Goal: Information Seeking & Learning: Learn about a topic

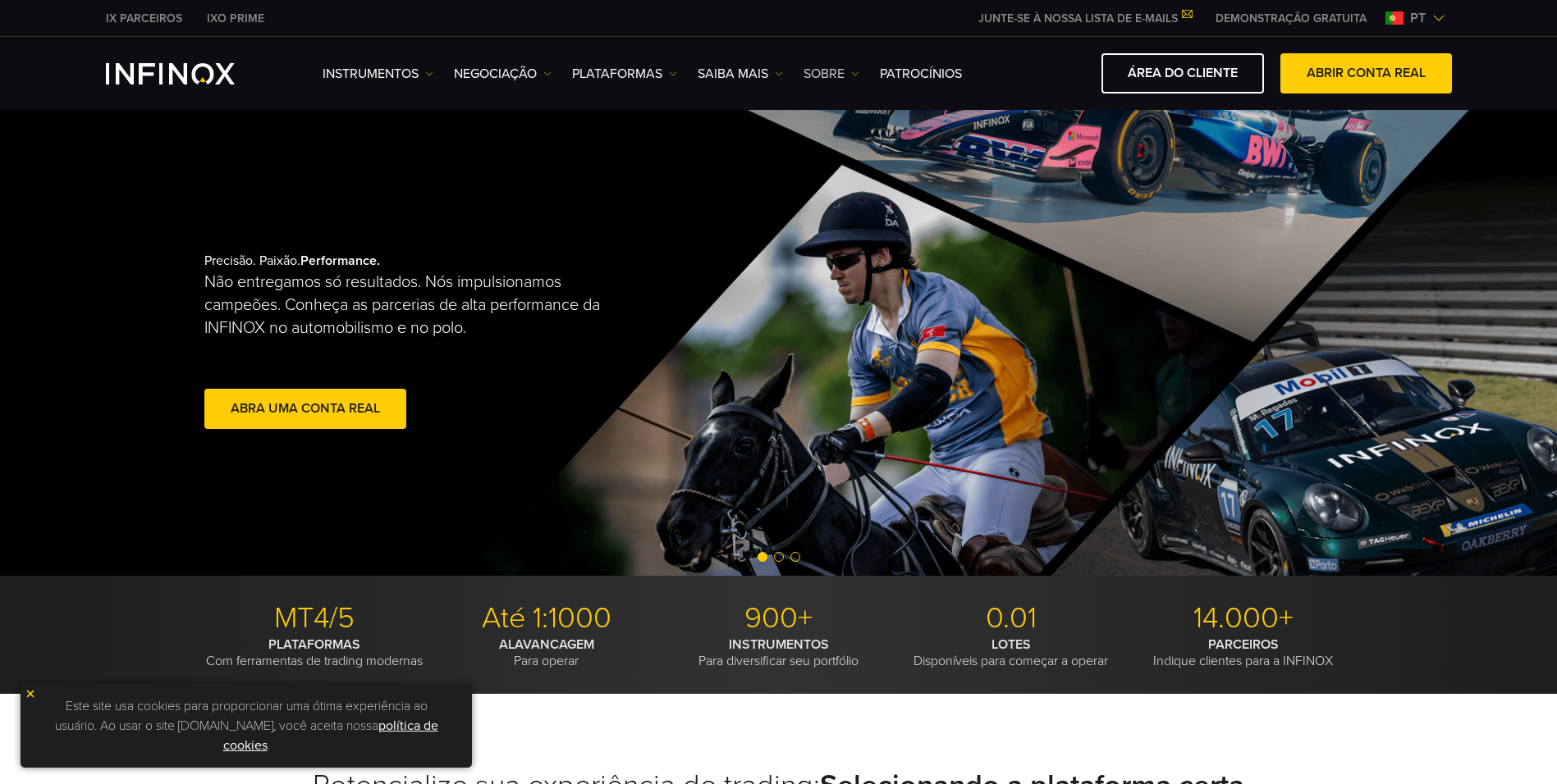
click at [827, 78] on link "SOBRE" at bounding box center [831, 74] width 56 height 20
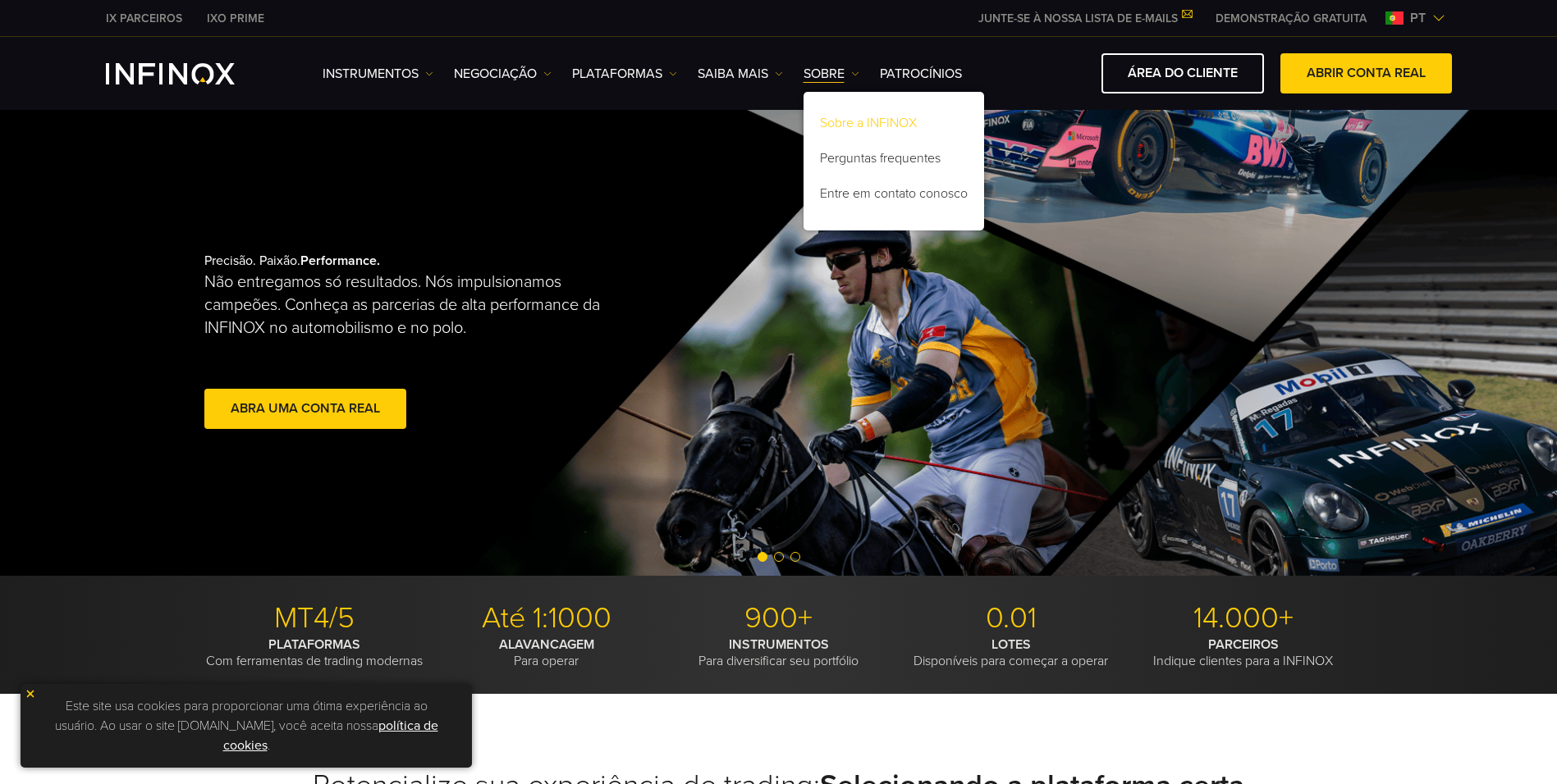
click at [835, 123] on link "Sobre a INFINOX" at bounding box center [894, 126] width 181 height 36
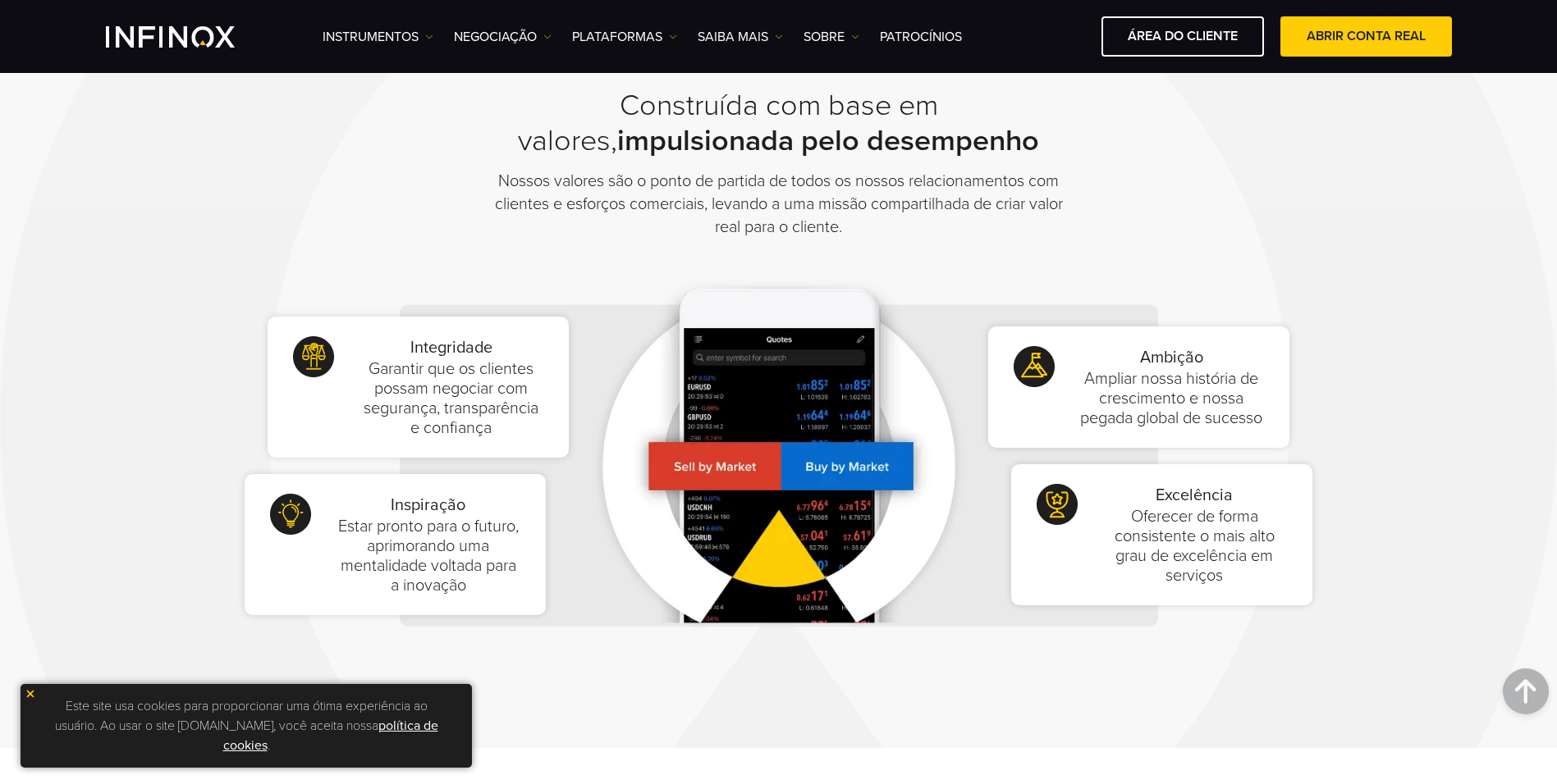
scroll to position [1067, 0]
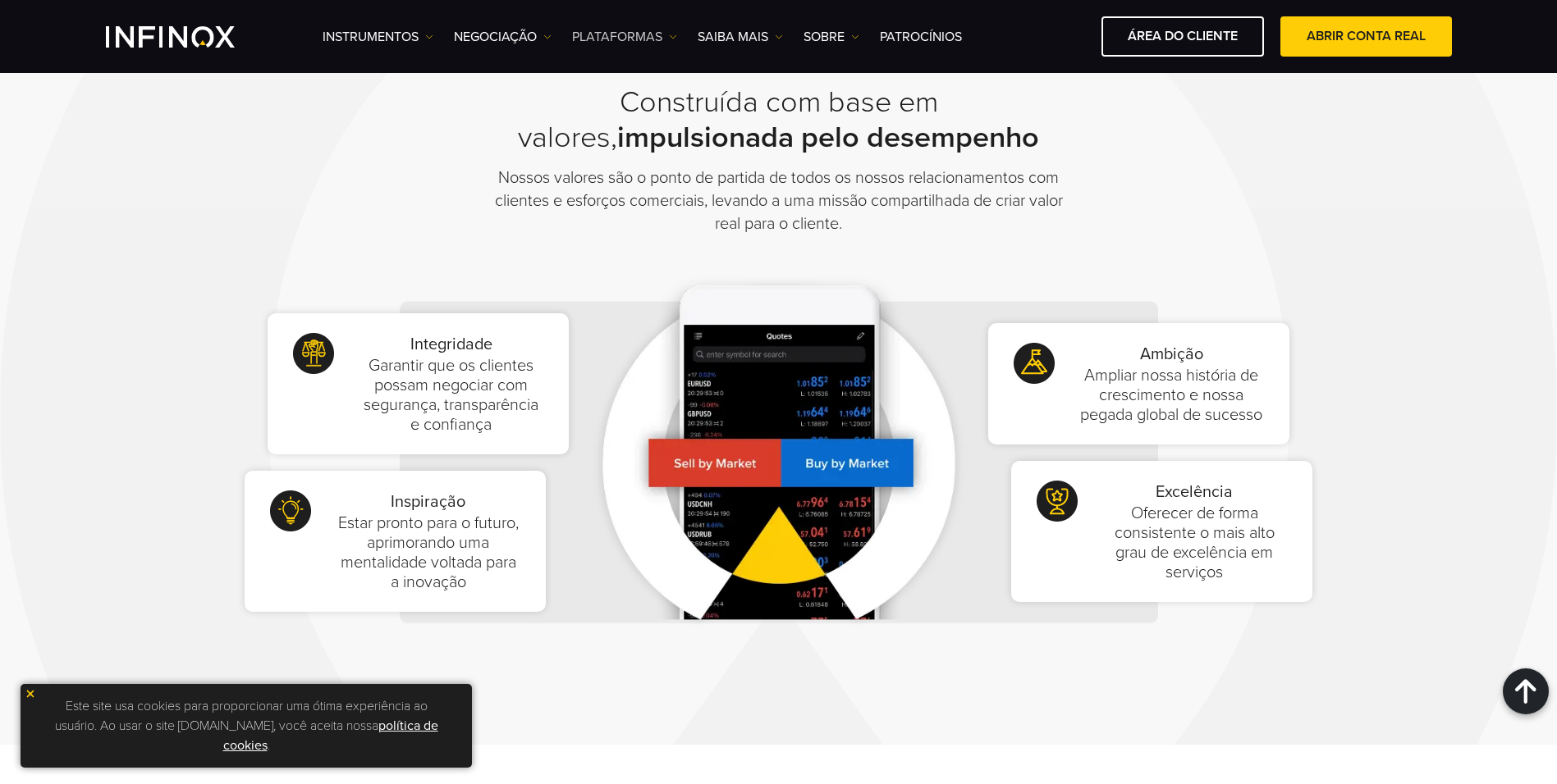
click at [660, 36] on link "PLATAFORMAS" at bounding box center [625, 36] width 105 height 20
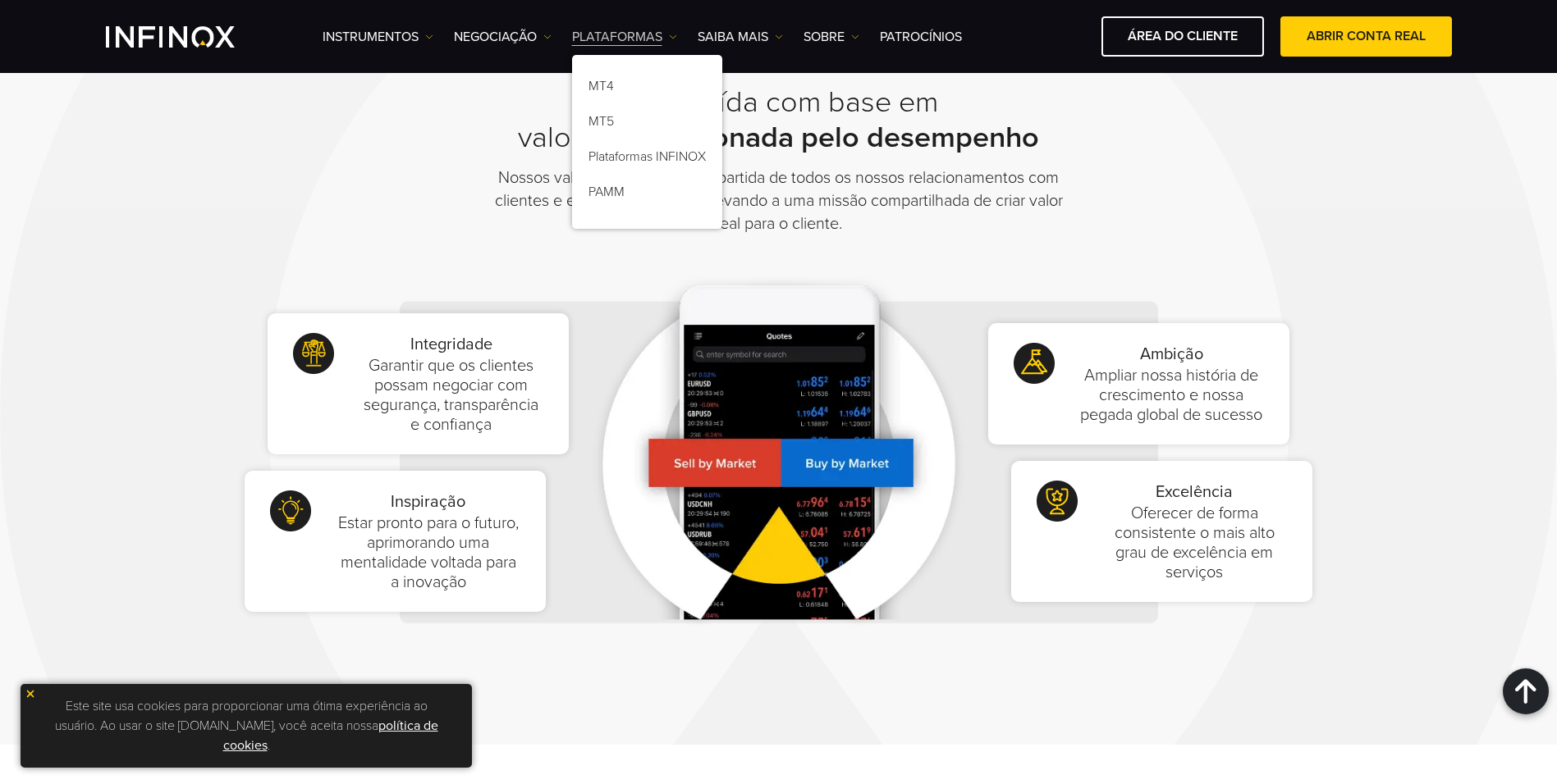
scroll to position [0, 0]
click at [742, 37] on link "Saiba mais" at bounding box center [741, 36] width 85 height 20
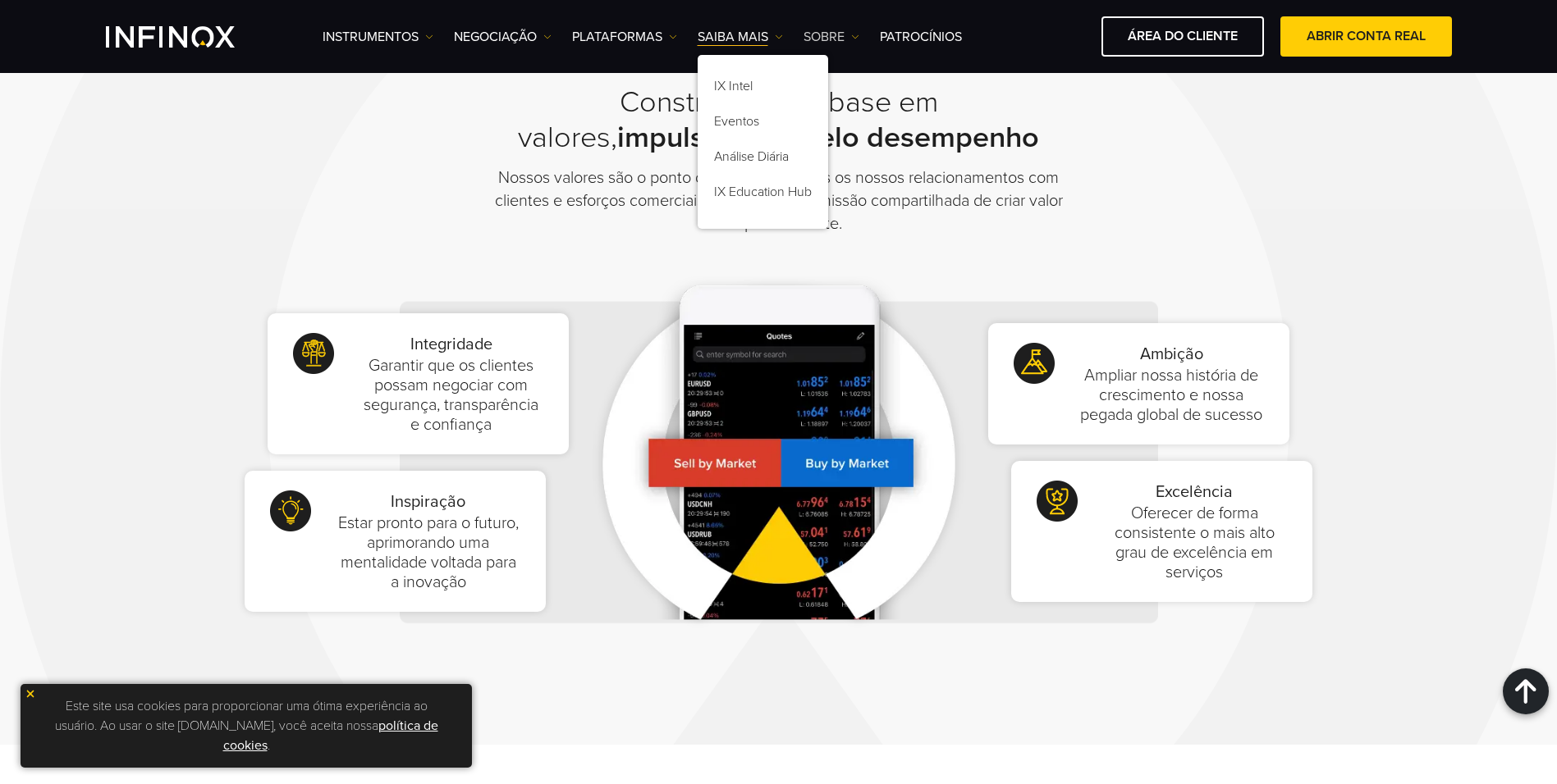
click at [834, 31] on link "SOBRE" at bounding box center [831, 36] width 56 height 20
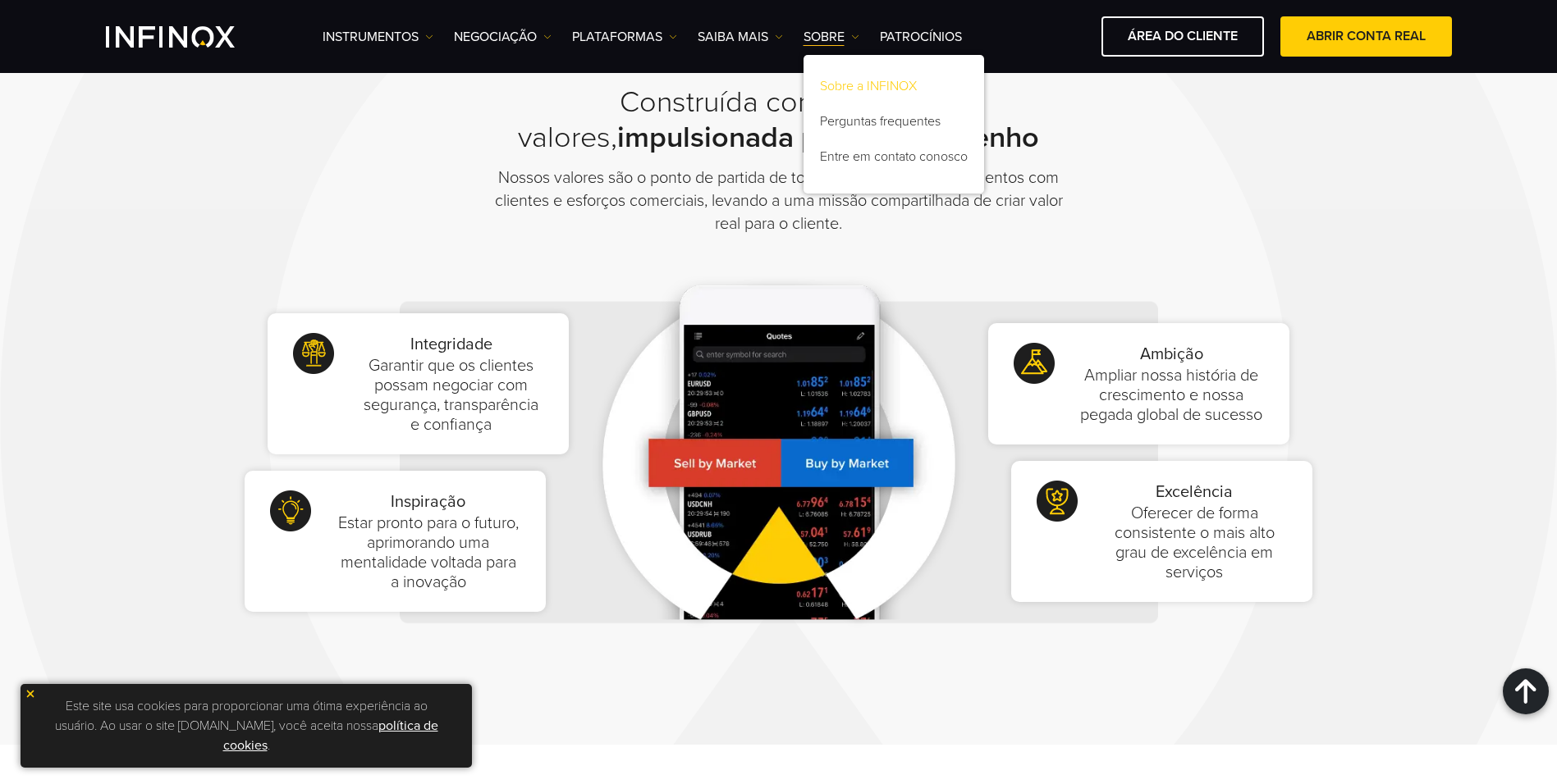
click at [849, 81] on link "Sobre a INFINOX" at bounding box center [894, 89] width 181 height 36
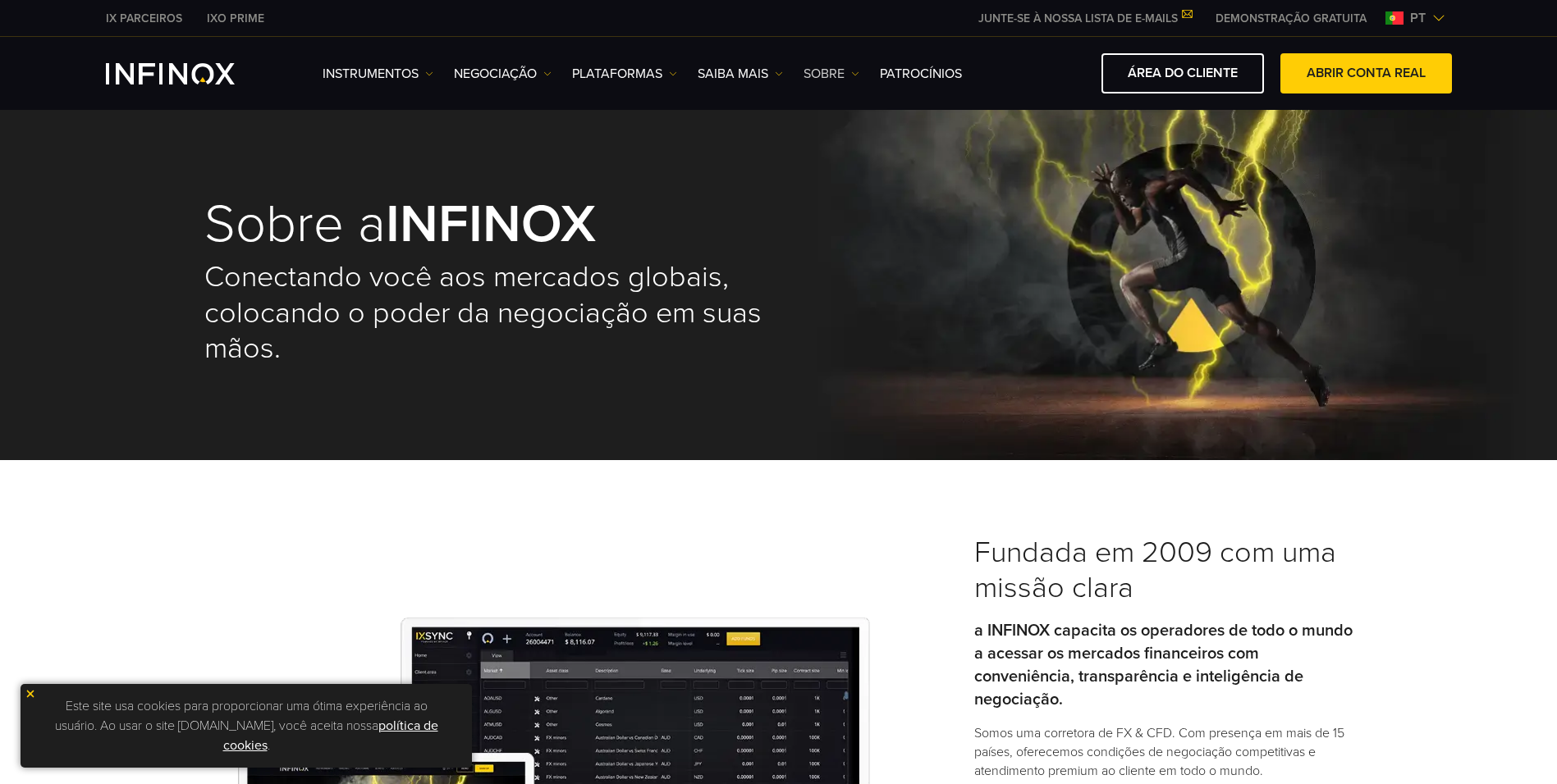
click at [847, 74] on link "SOBRE" at bounding box center [831, 74] width 56 height 20
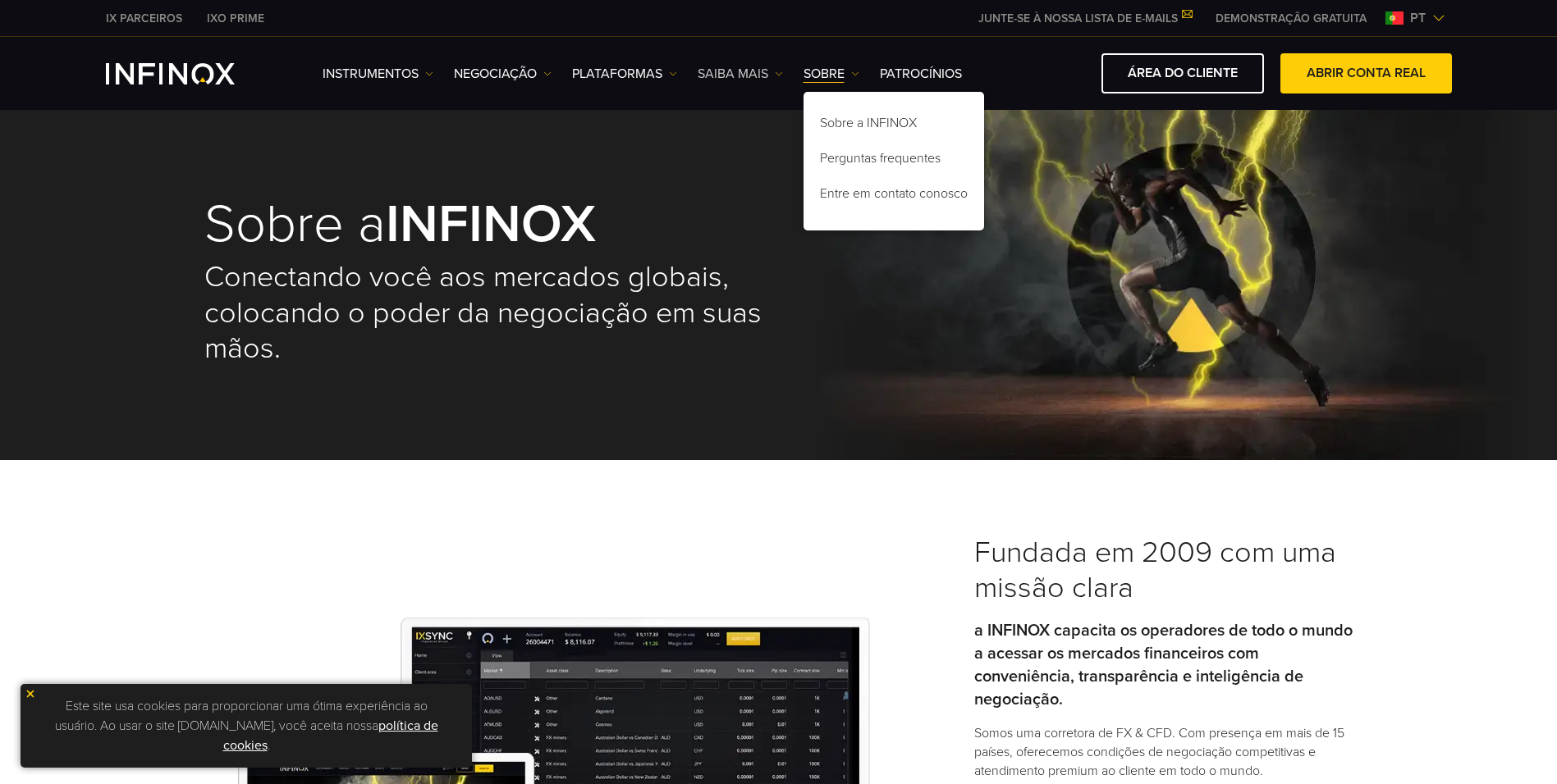
click at [742, 74] on link "Saiba mais" at bounding box center [741, 74] width 85 height 20
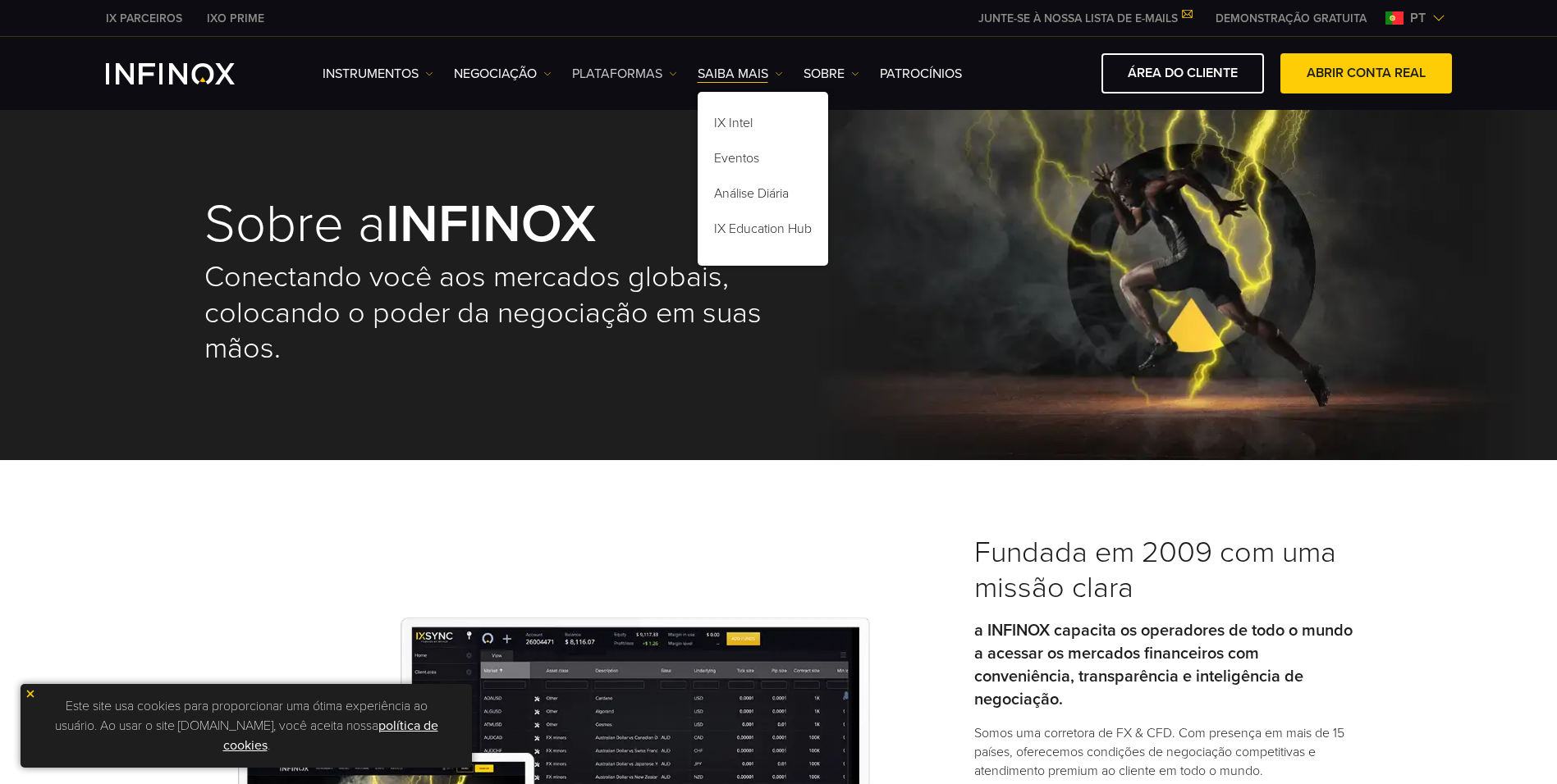
click at [637, 82] on link "PLATAFORMAS" at bounding box center [625, 74] width 105 height 20
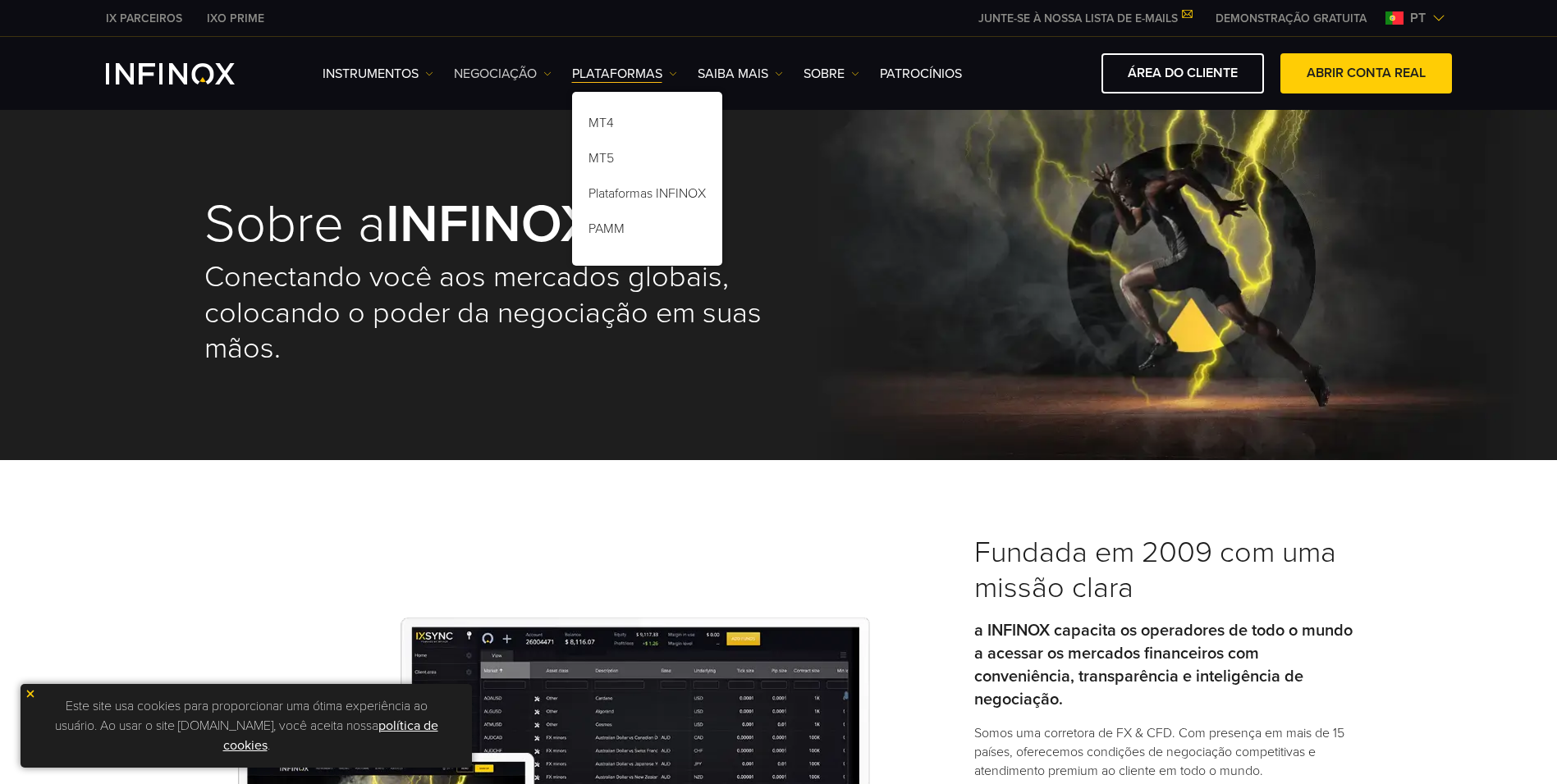
click at [523, 68] on link "NEGOCIAÇÃO" at bounding box center [503, 74] width 98 height 20
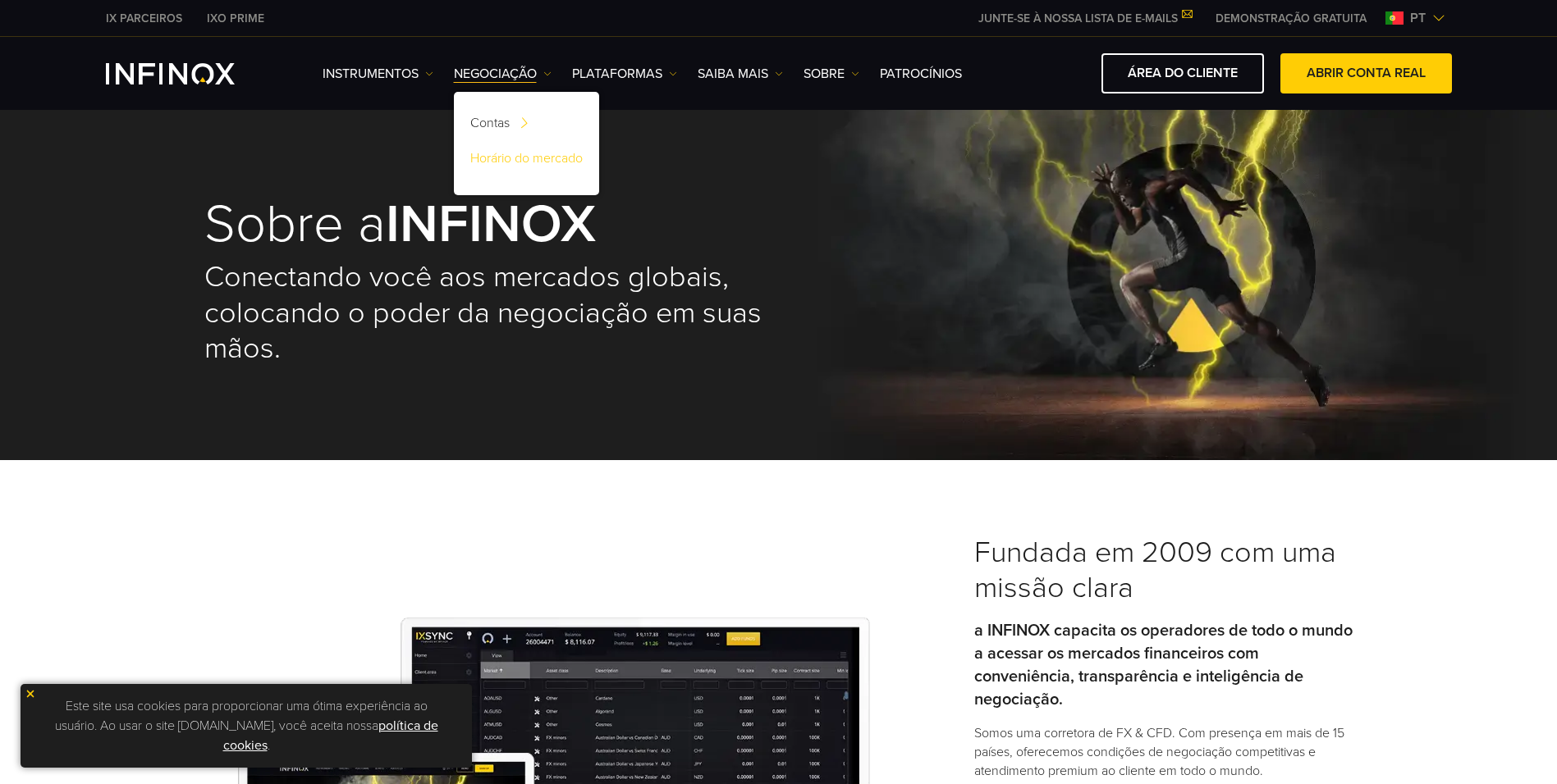
click at [531, 155] on link "Horário do mercado" at bounding box center [526, 161] width 145 height 36
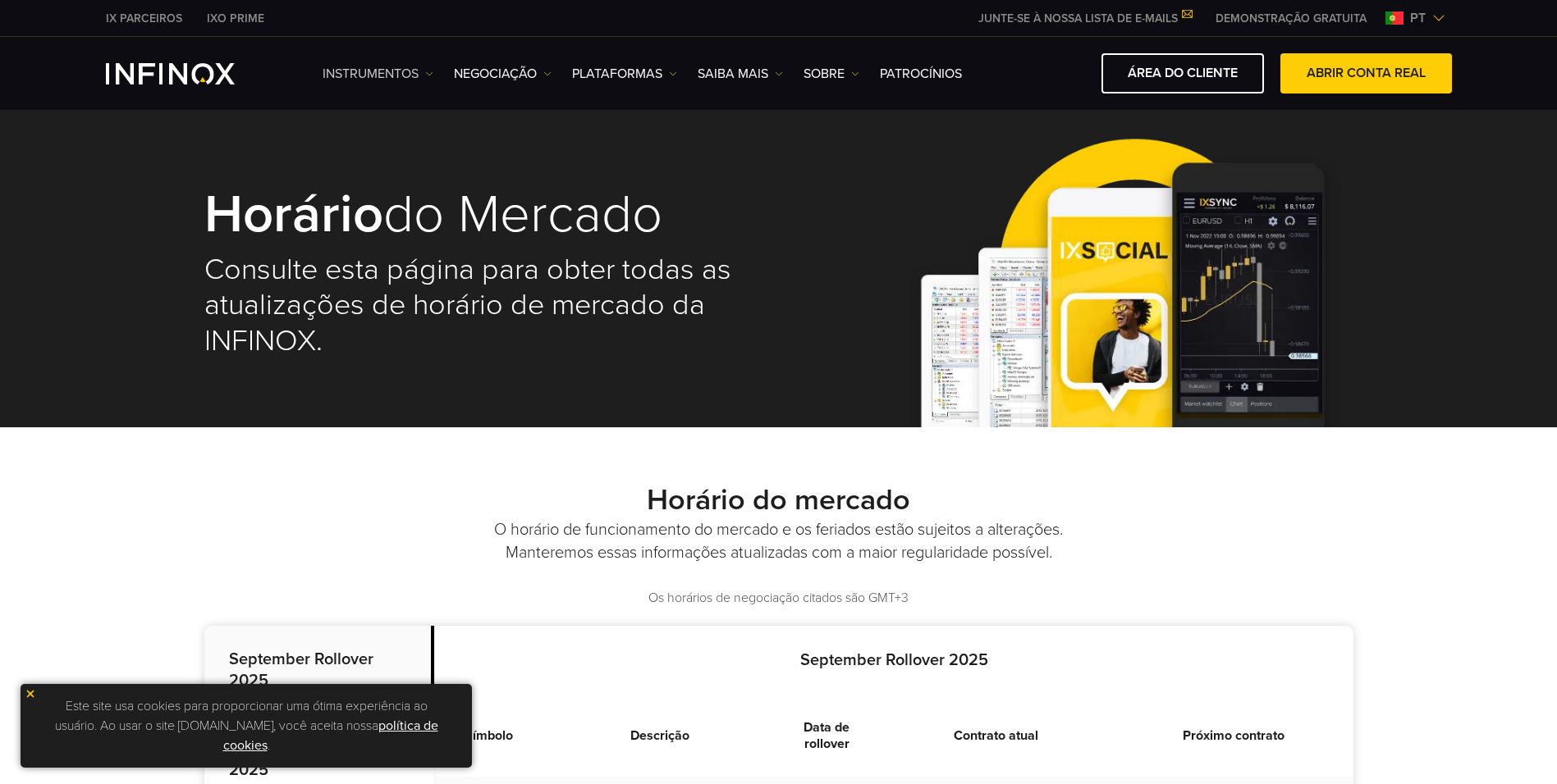
click at [385, 75] on link "Instrumentos" at bounding box center [377, 74] width 110 height 20
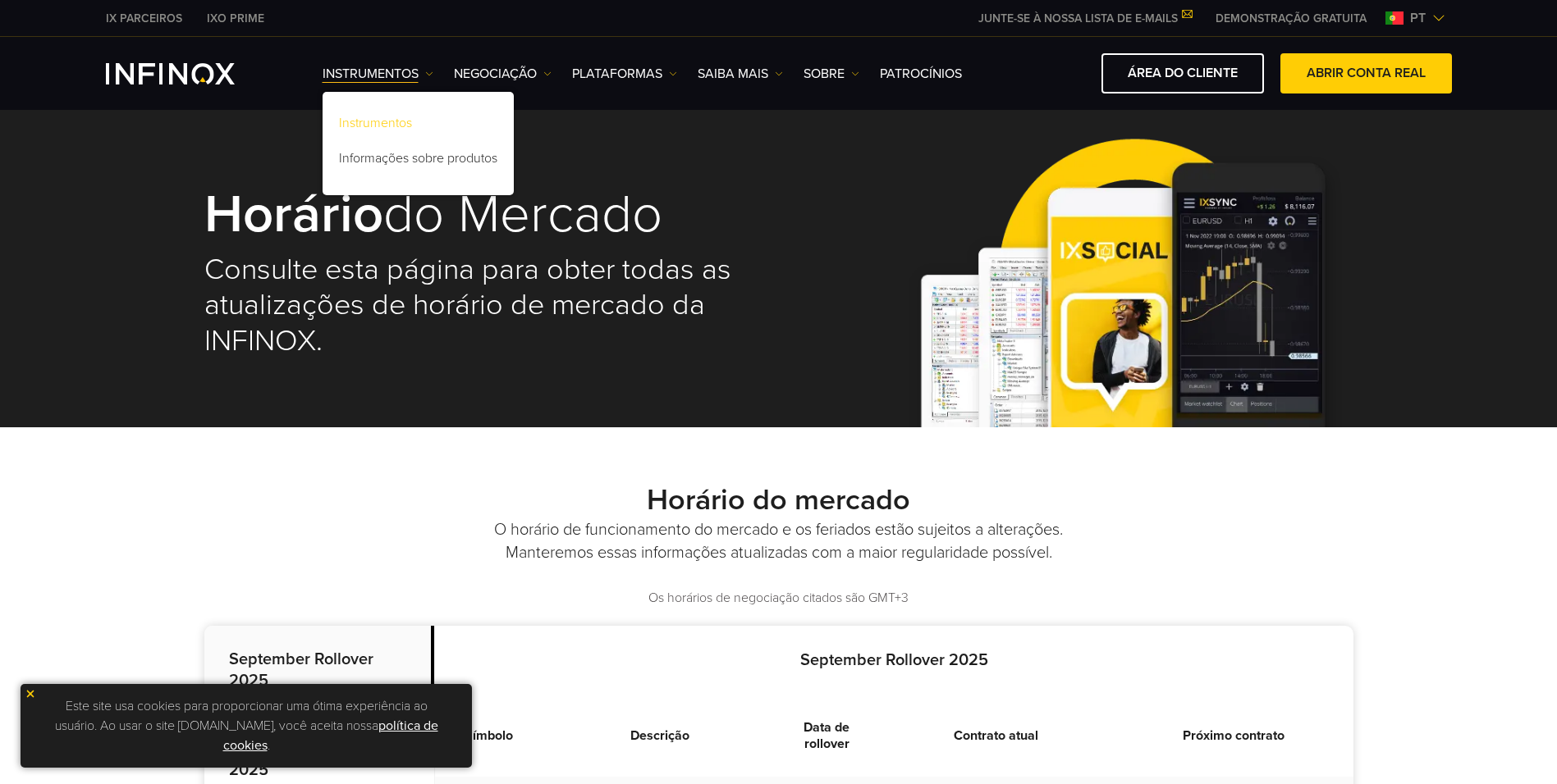
click at [382, 118] on link "Instrumentos" at bounding box center [418, 126] width 191 height 36
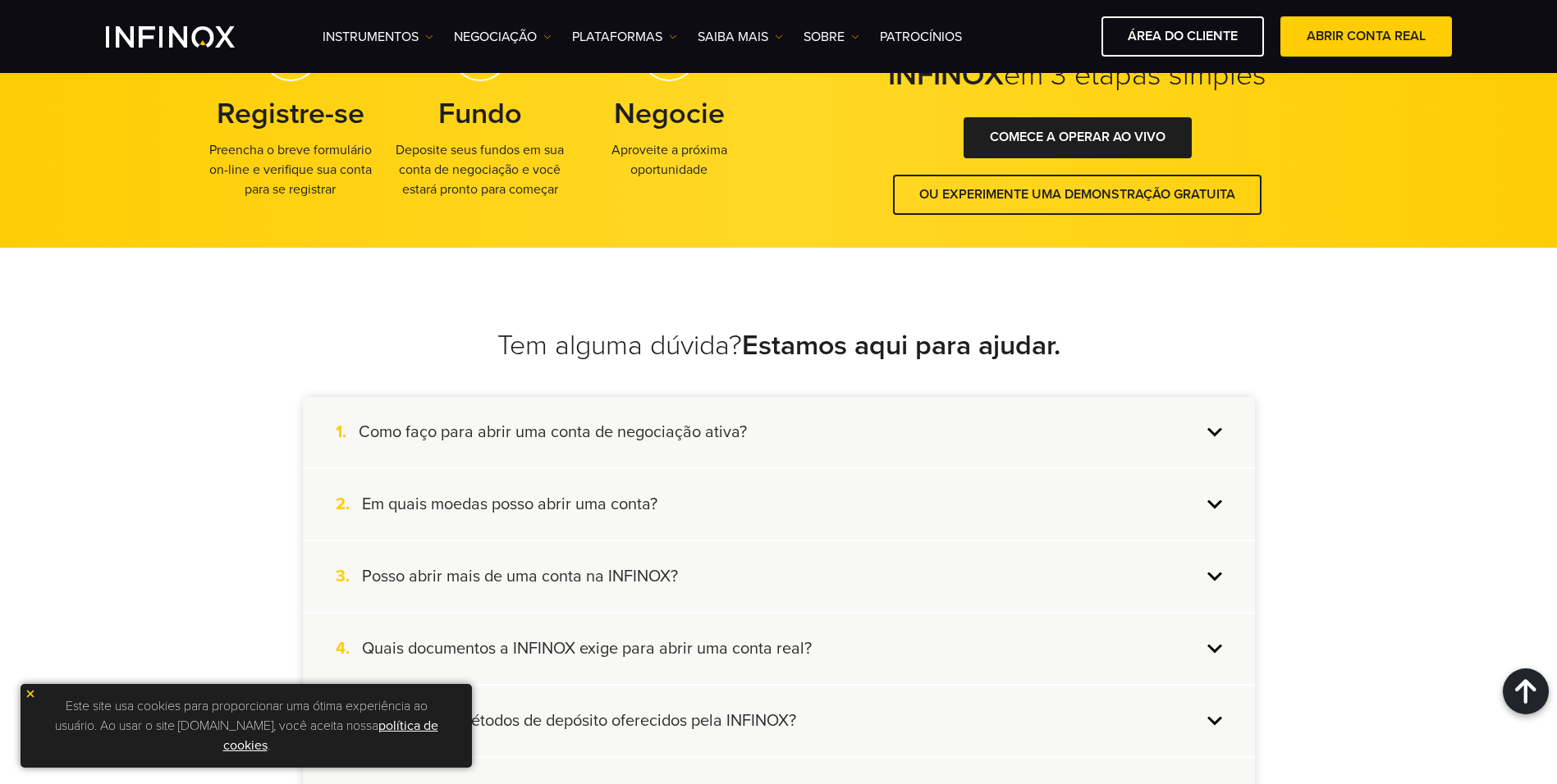
scroll to position [1394, 0]
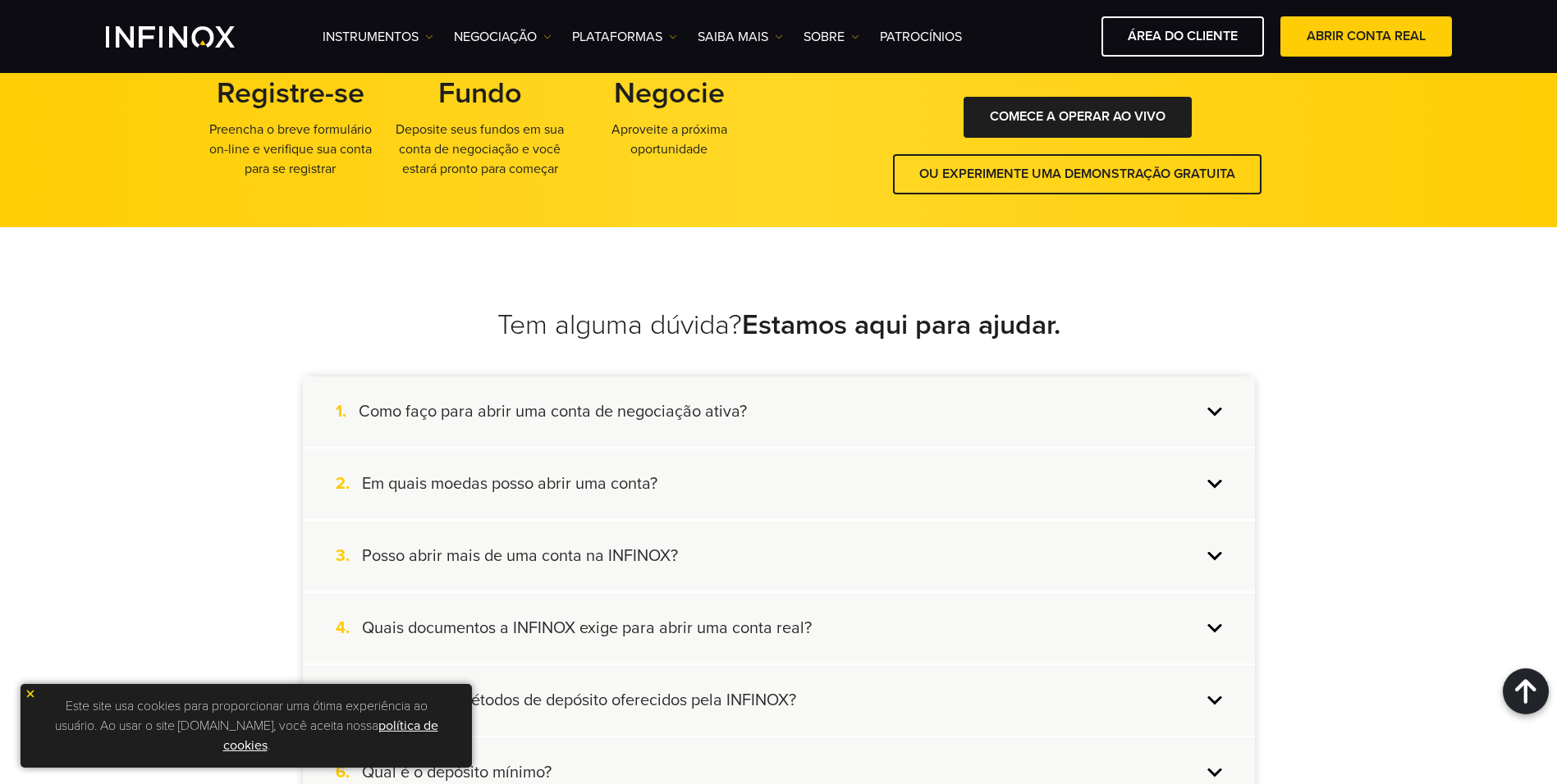
click at [1209, 429] on div "1. Como faço para abrir uma conta de negociação ativa?" at bounding box center [778, 411] width 952 height 70
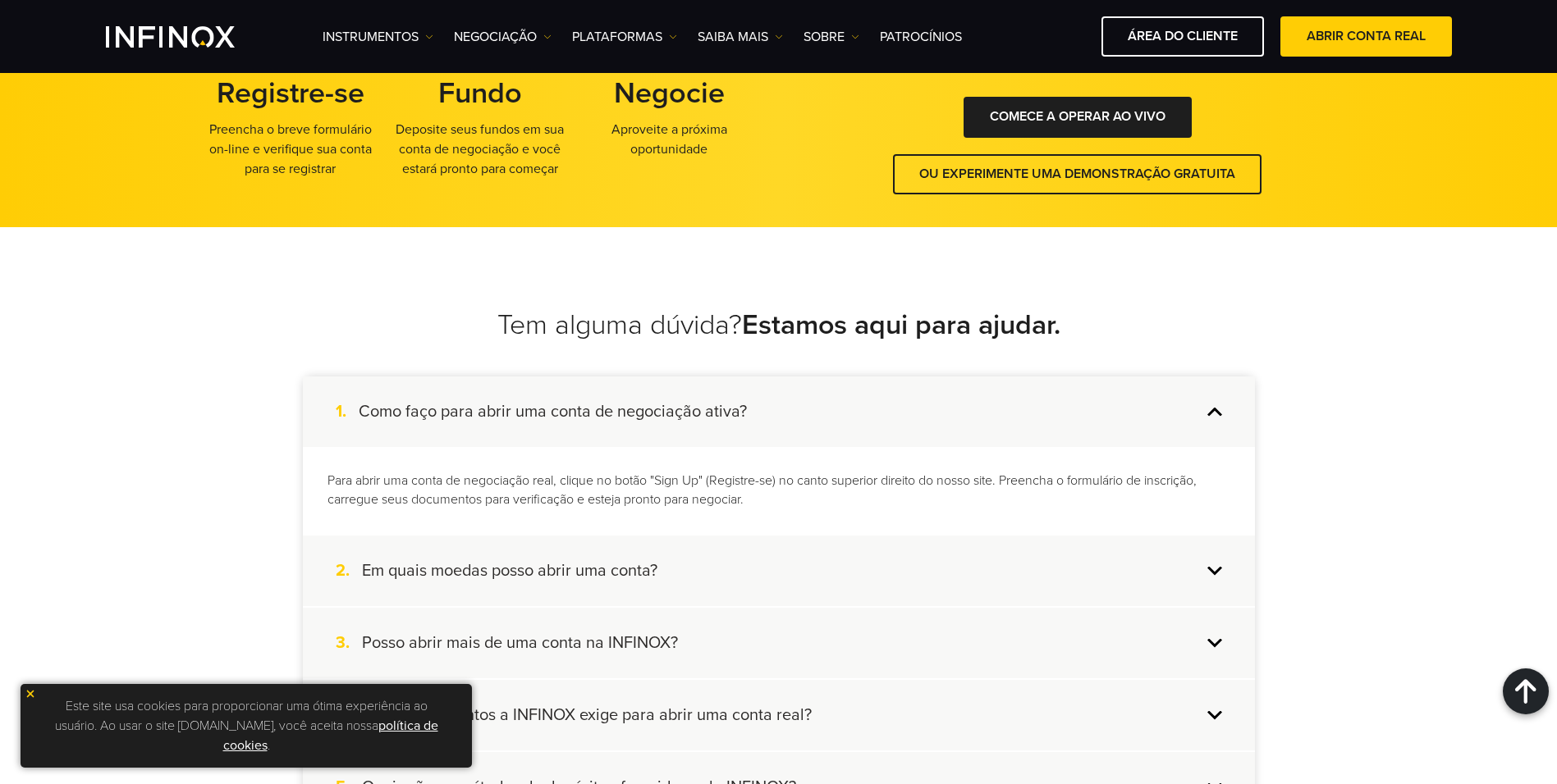
scroll to position [0, 0]
click at [1209, 429] on div "1. Como faço para abrir uma conta de negociação ativa?" at bounding box center [778, 411] width 952 height 70
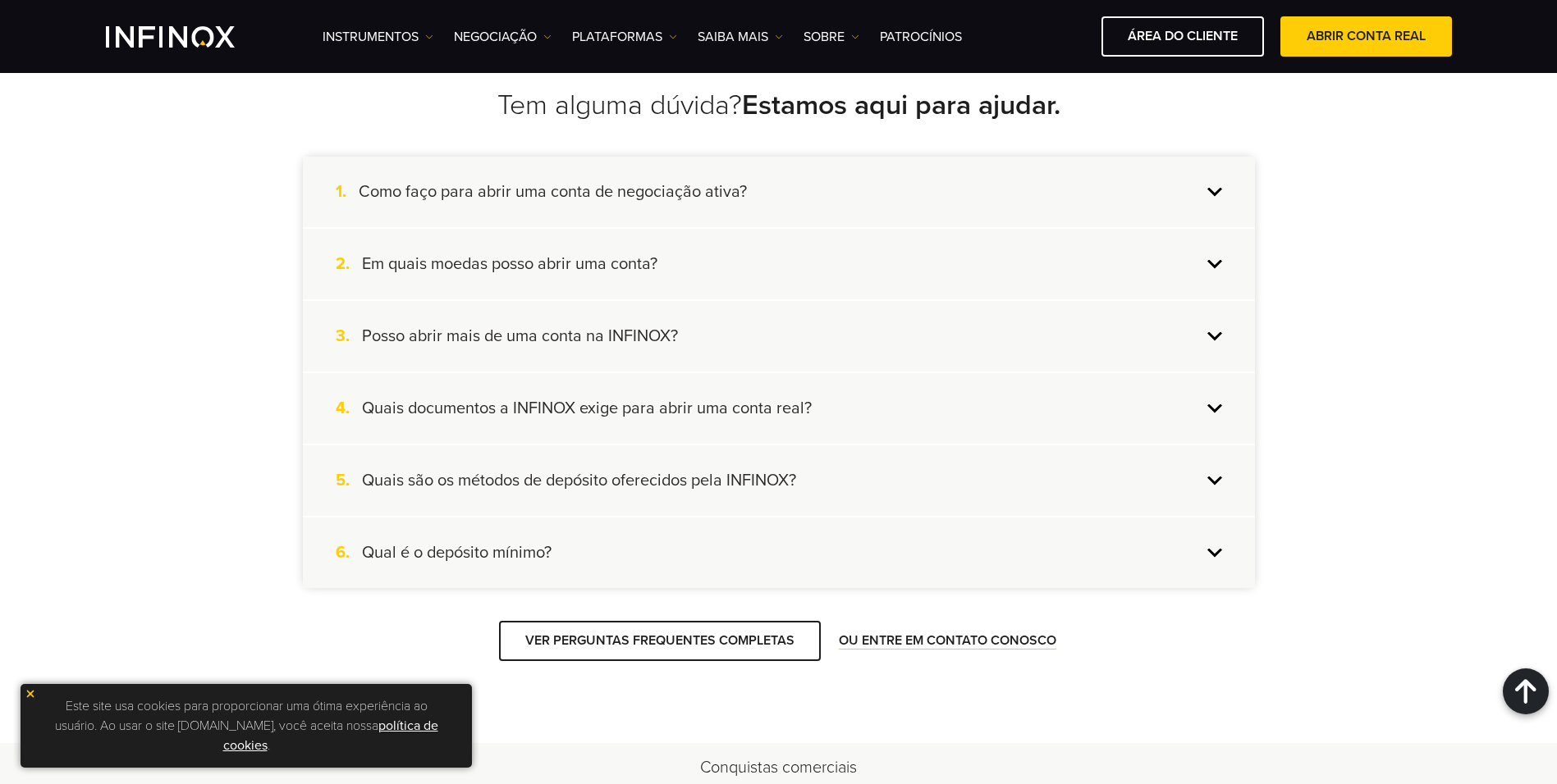
scroll to position [1641, 0]
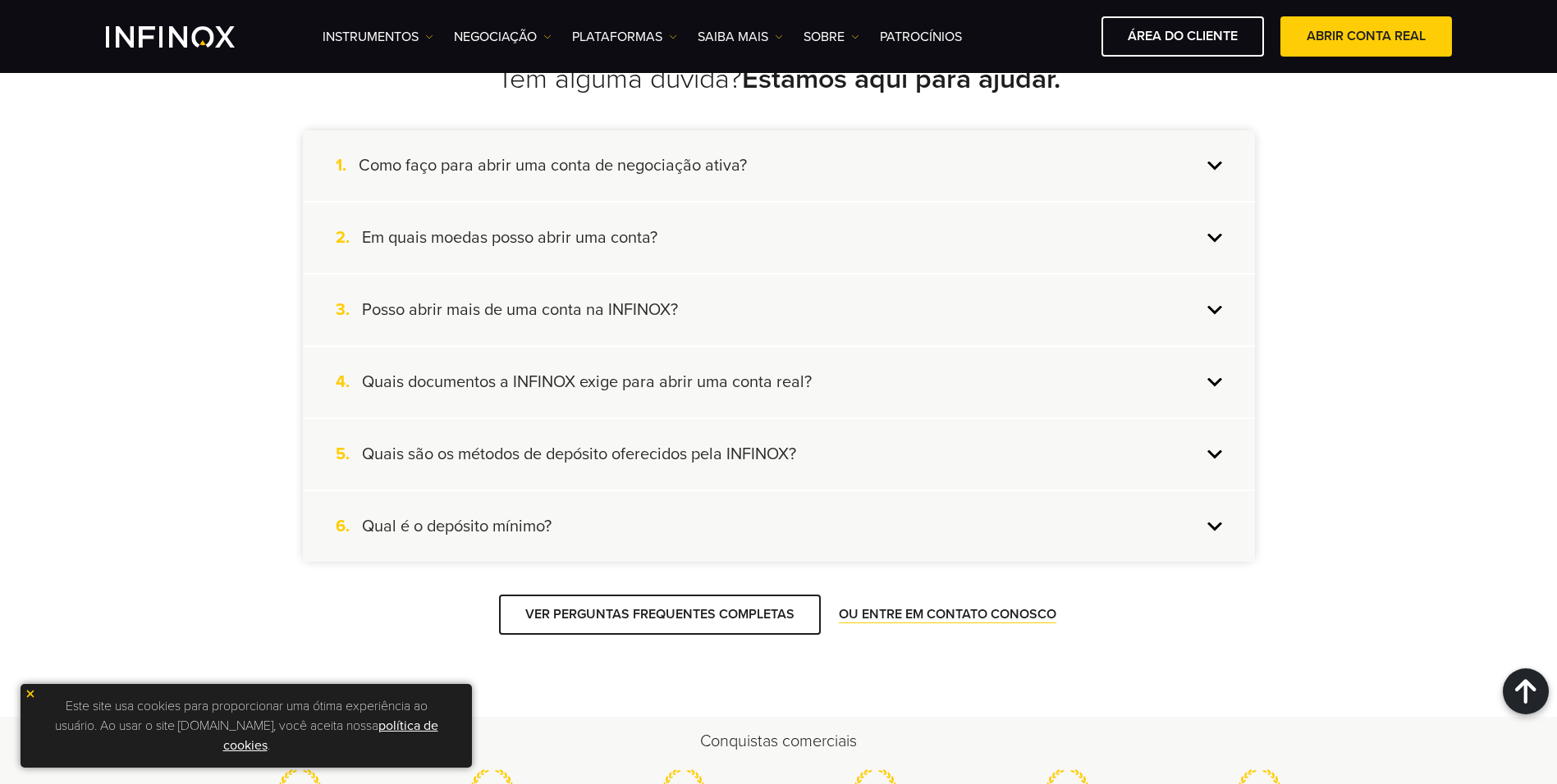
click at [1224, 544] on div "6. Qual é o depósito mínimo?" at bounding box center [778, 526] width 952 height 70
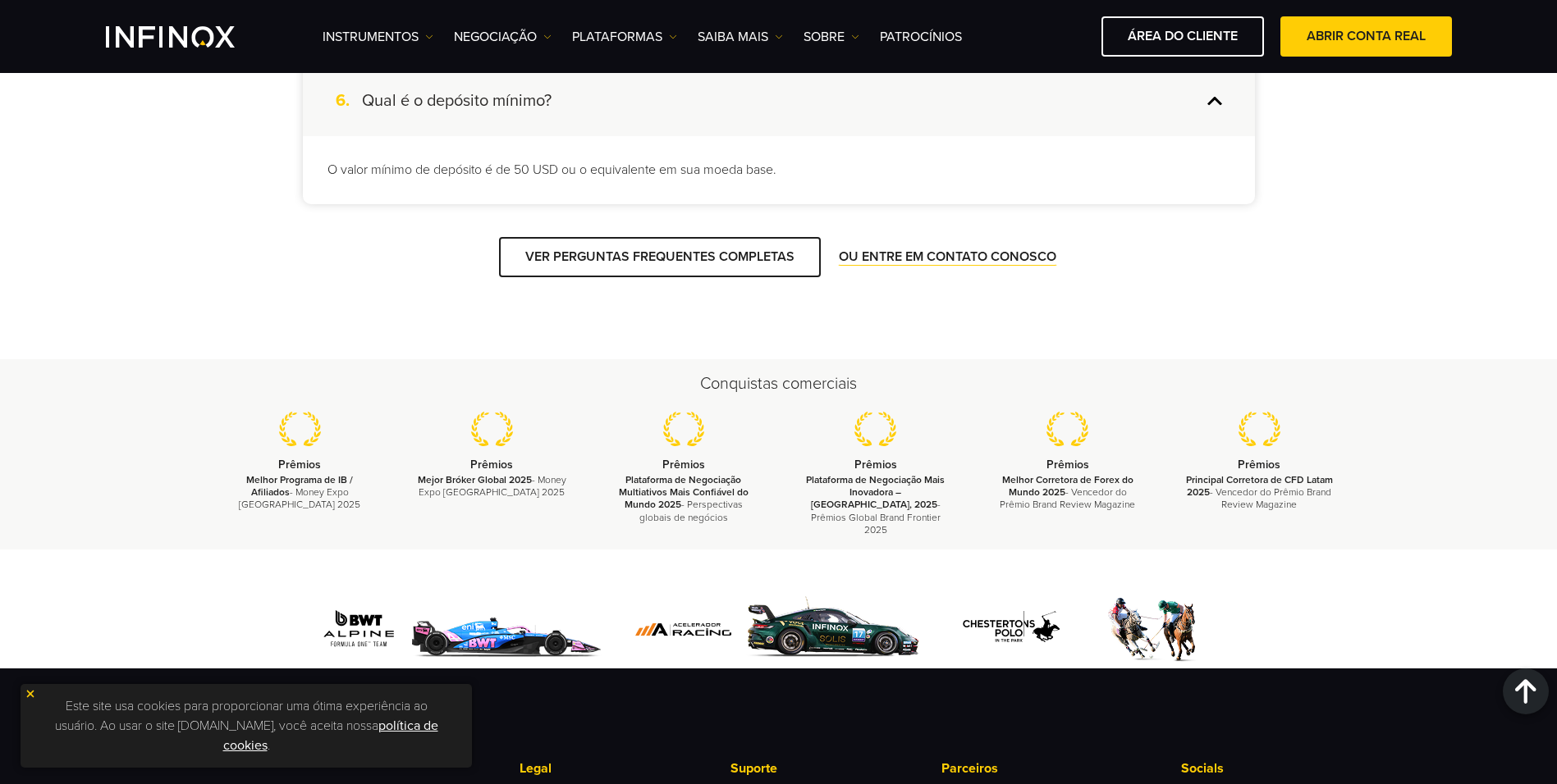
scroll to position [2133, 0]
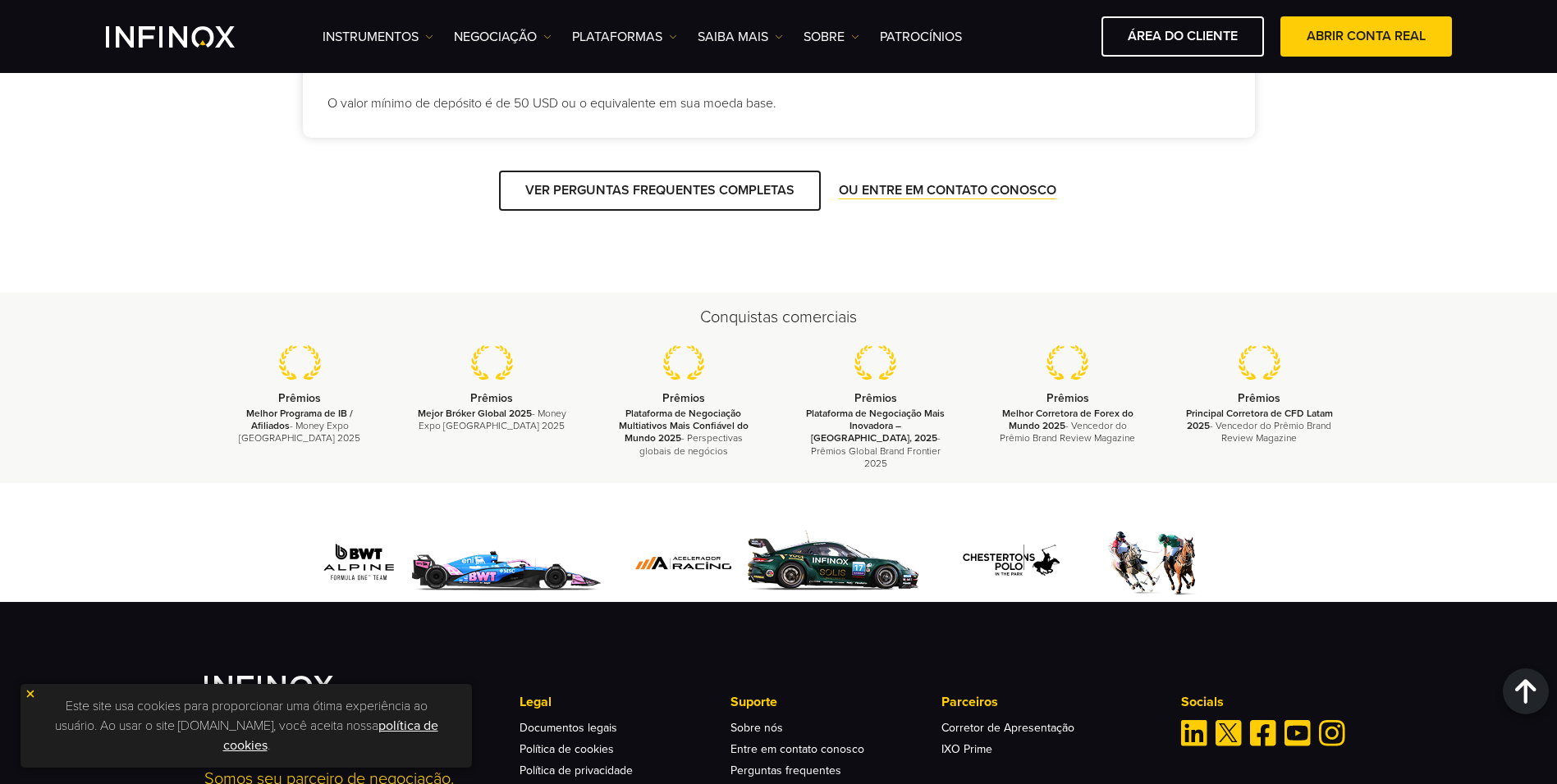
click at [806, 570] on img at bounding box center [778, 563] width 303 height 78
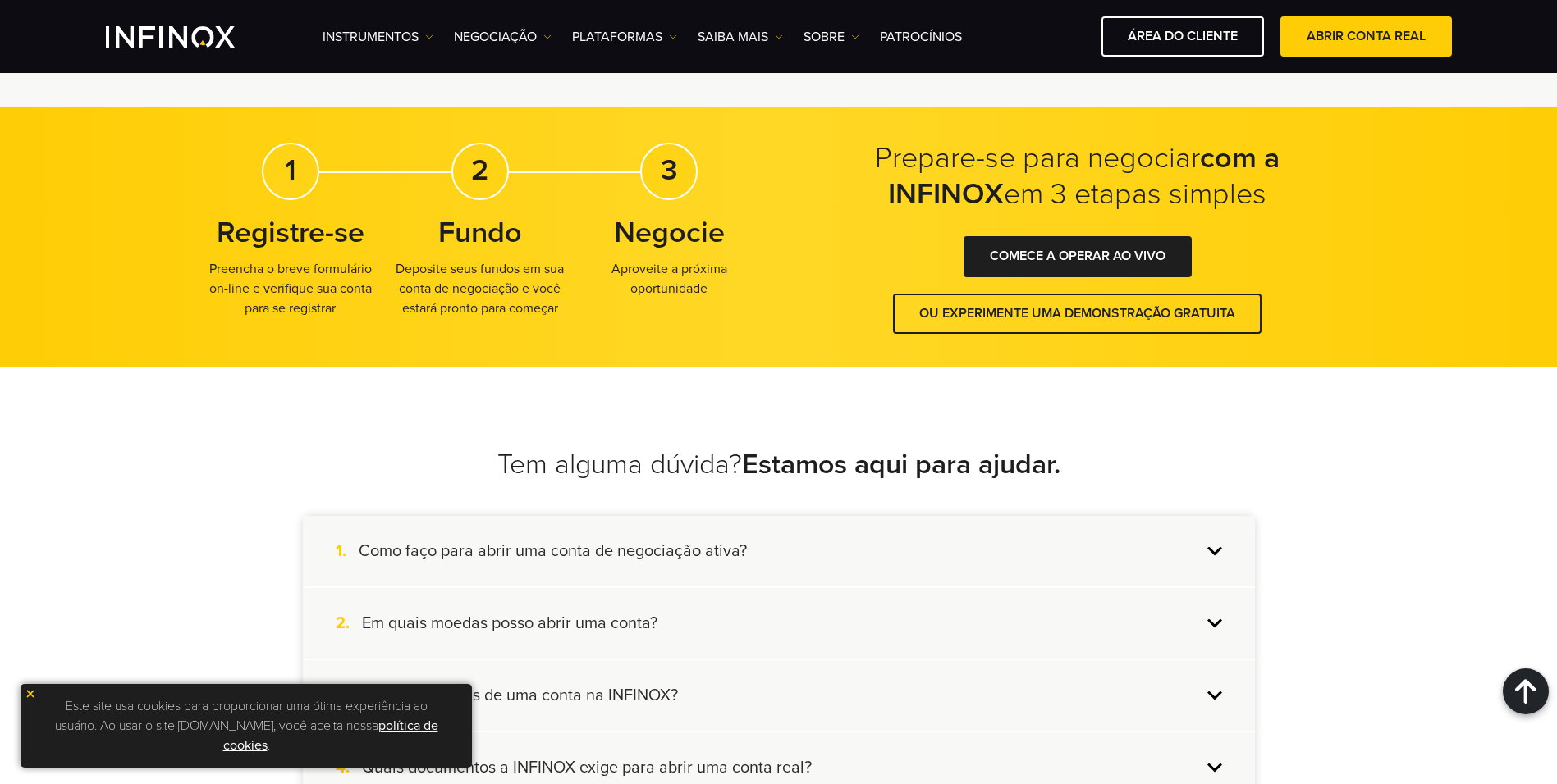
scroll to position [739, 0]
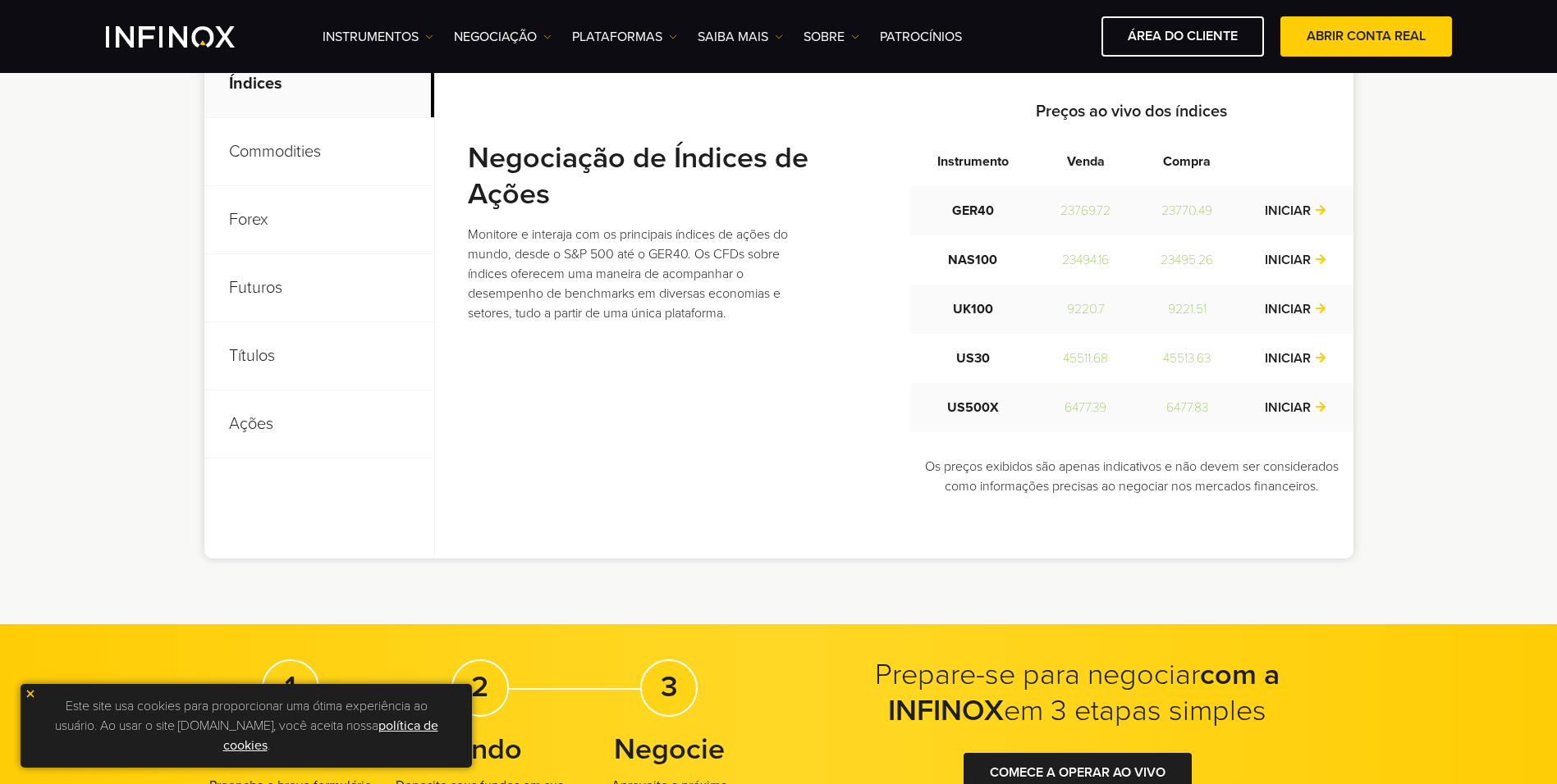
click at [937, 25] on div "Instrumentos Instrumentos Informações sobre produtos NEGOCIAÇÃO Contas DEMO" at bounding box center [887, 36] width 1130 height 40
click at [930, 38] on link "Patrocínios" at bounding box center [920, 36] width 82 height 20
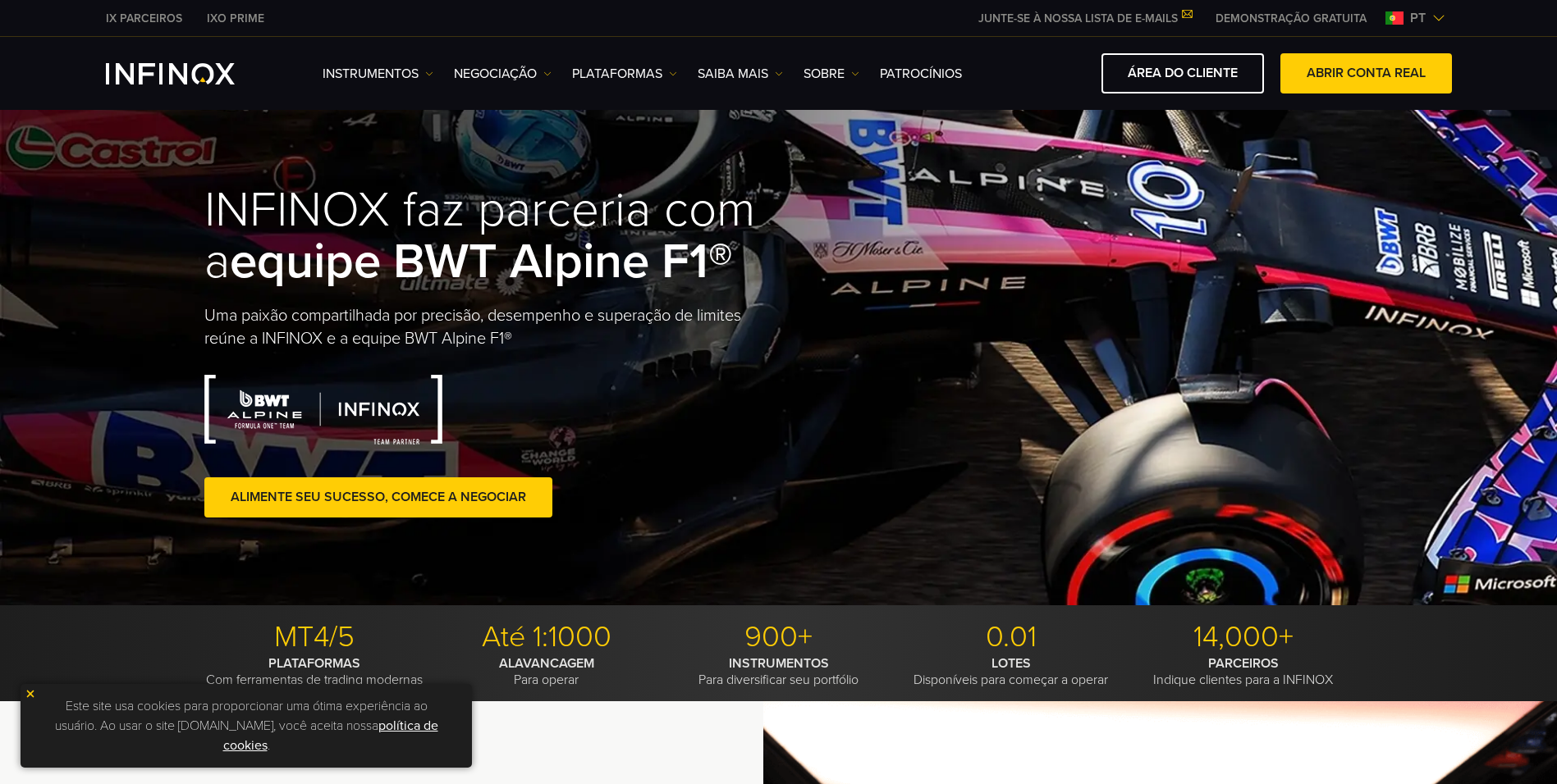
click at [1436, 16] on img at bounding box center [1439, 18] width 13 height 13
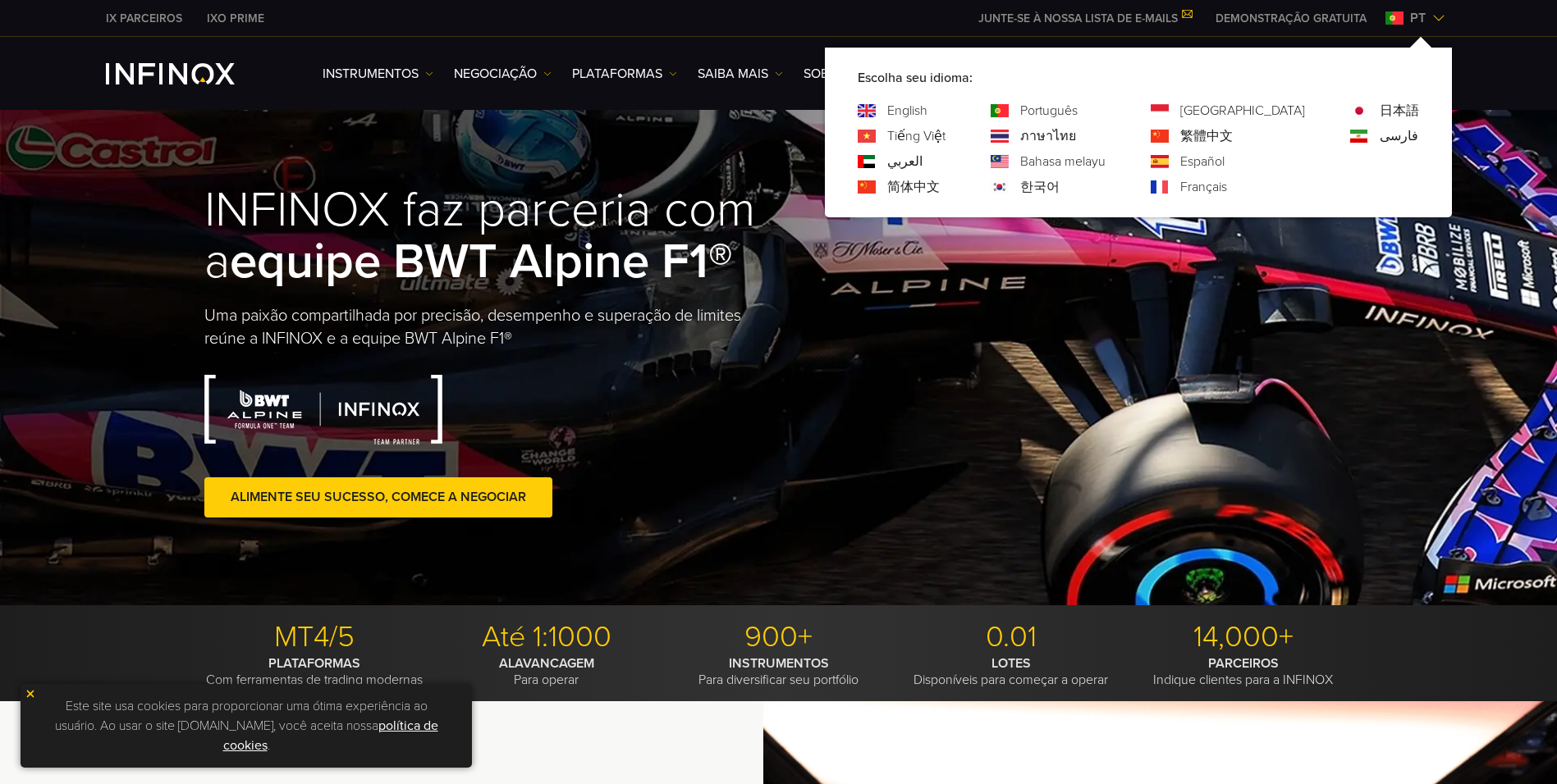
click at [1436, 16] on img at bounding box center [1439, 18] width 13 height 13
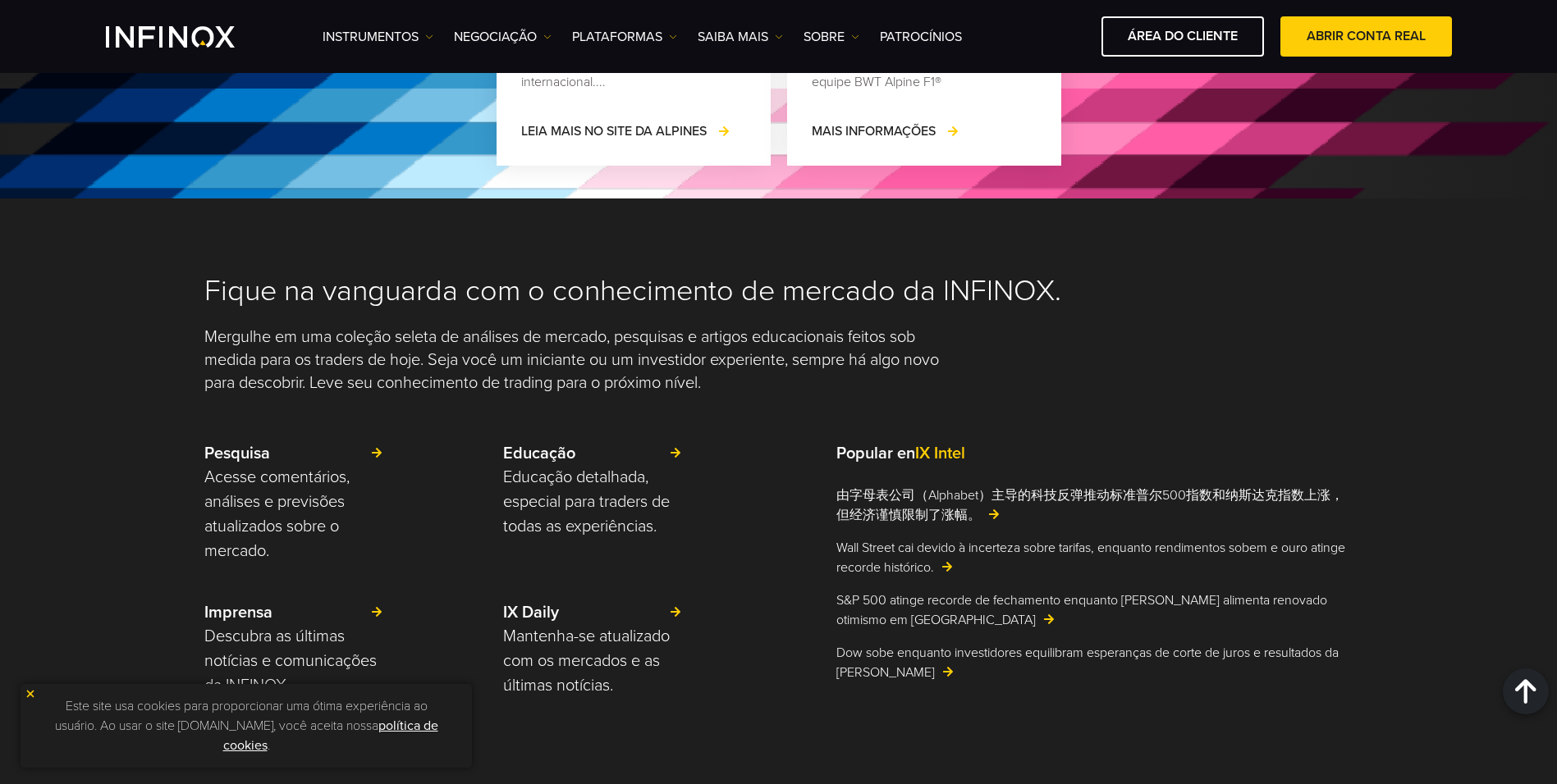
scroll to position [1887, 0]
